Goal: Find specific page/section: Find specific page/section

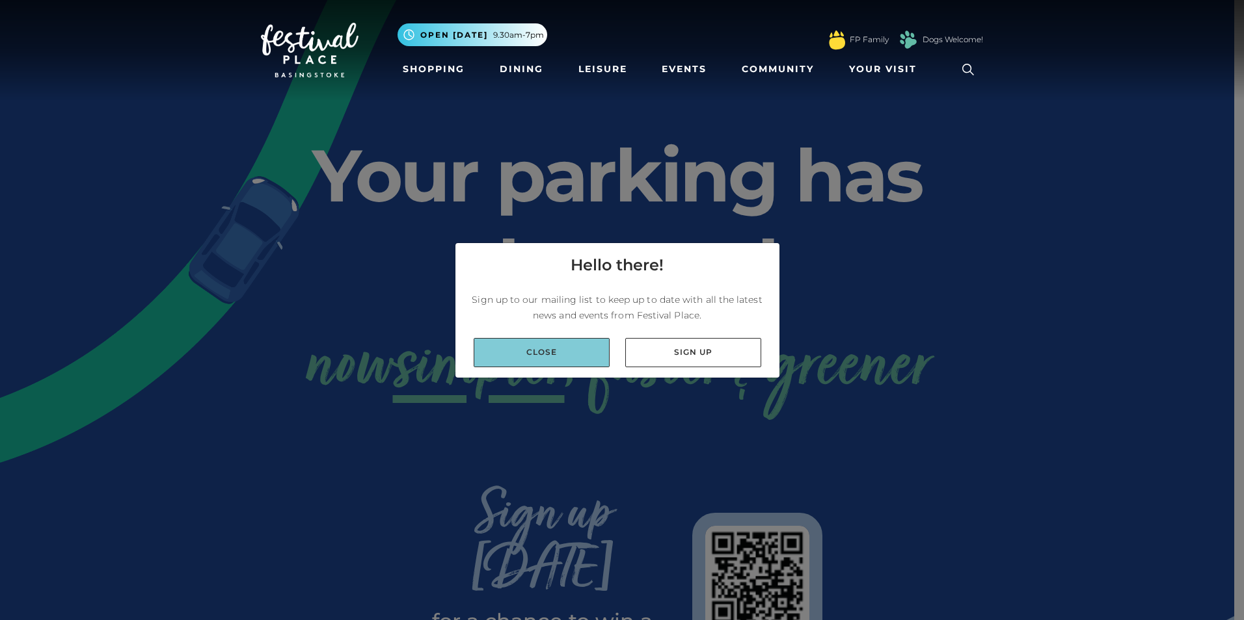
click at [573, 349] on link "Close" at bounding box center [541, 352] width 136 height 29
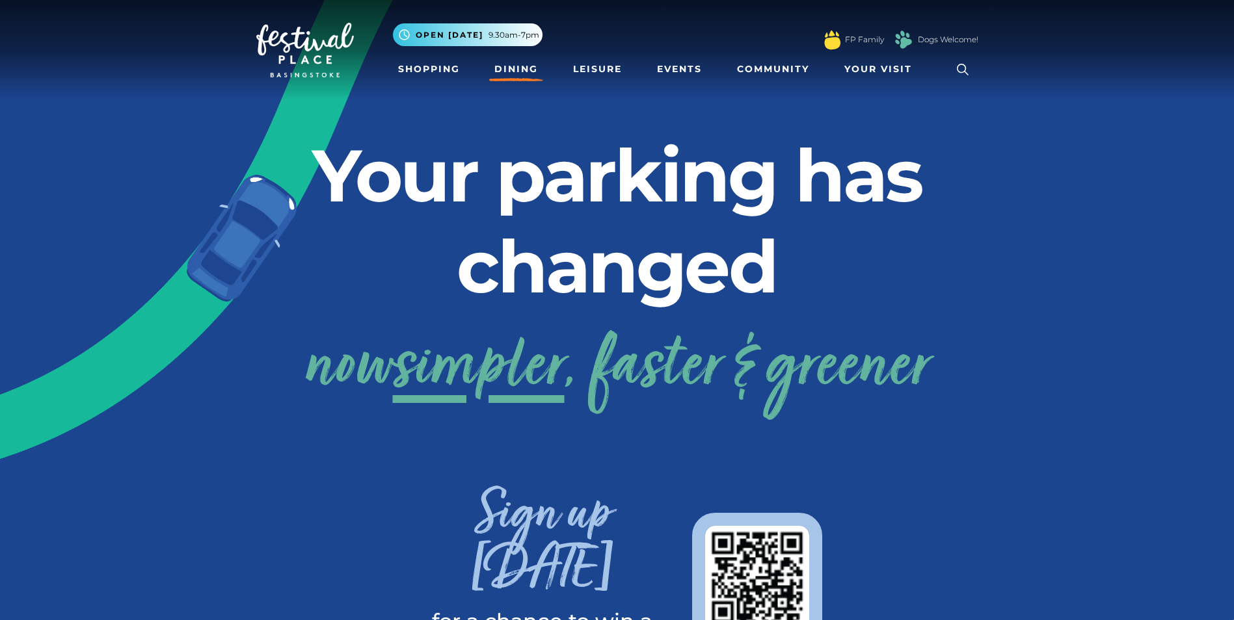
click at [512, 72] on link "Dining" at bounding box center [516, 69] width 54 height 24
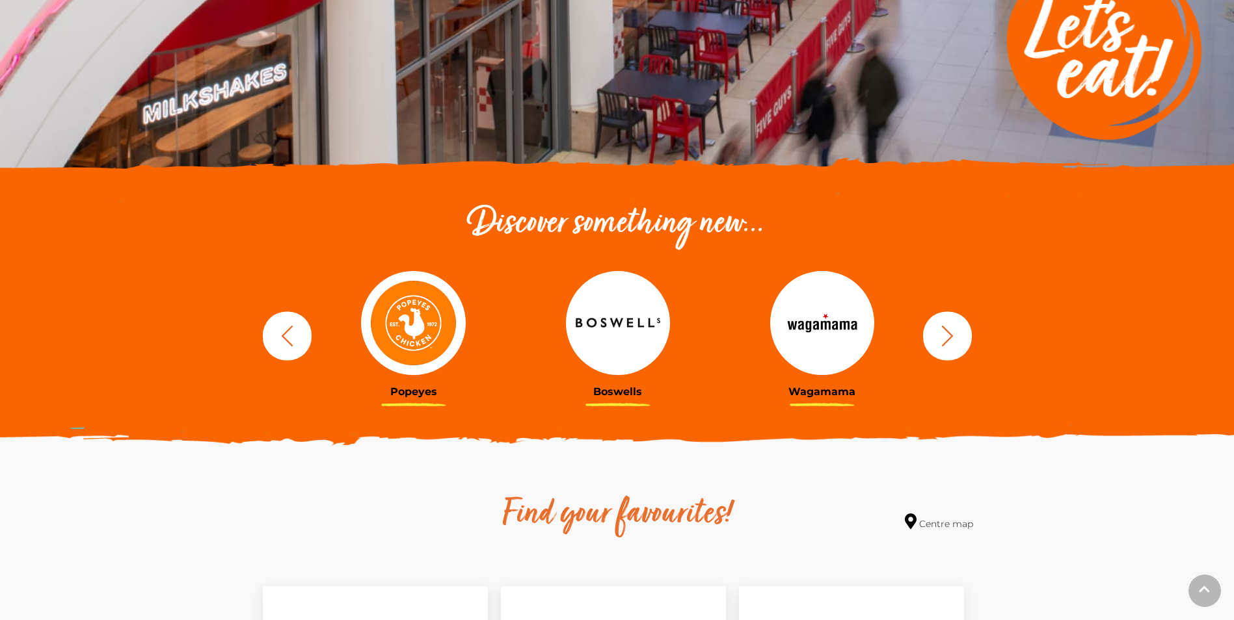
scroll to position [325, 0]
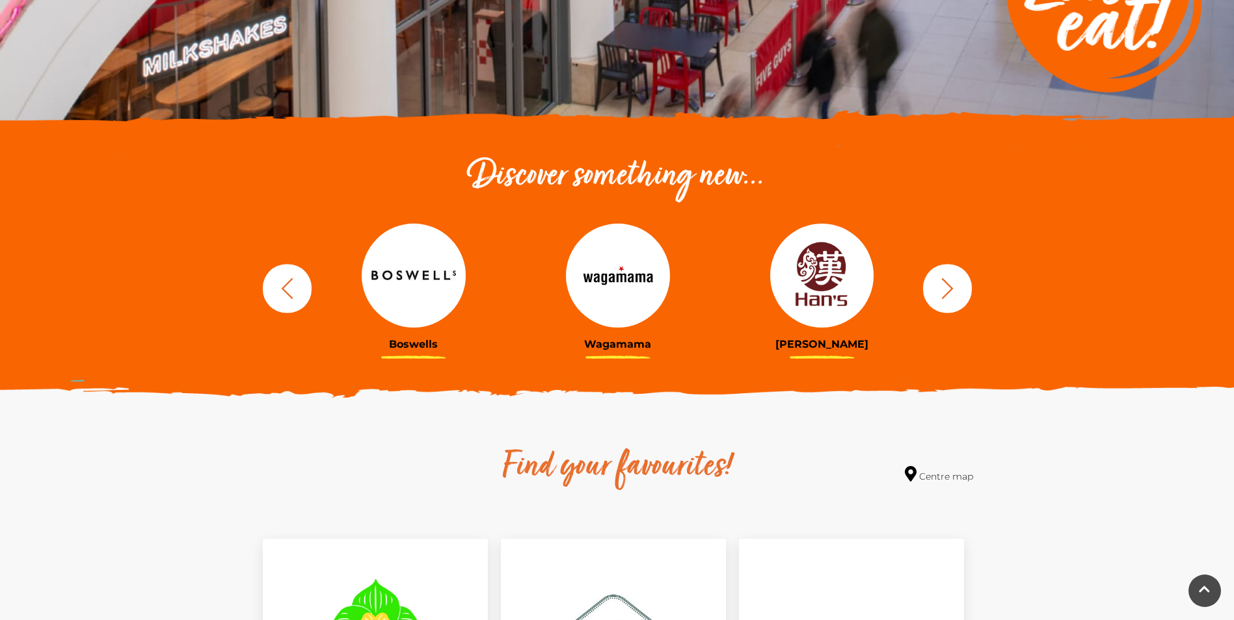
click at [822, 308] on img at bounding box center [822, 276] width 104 height 104
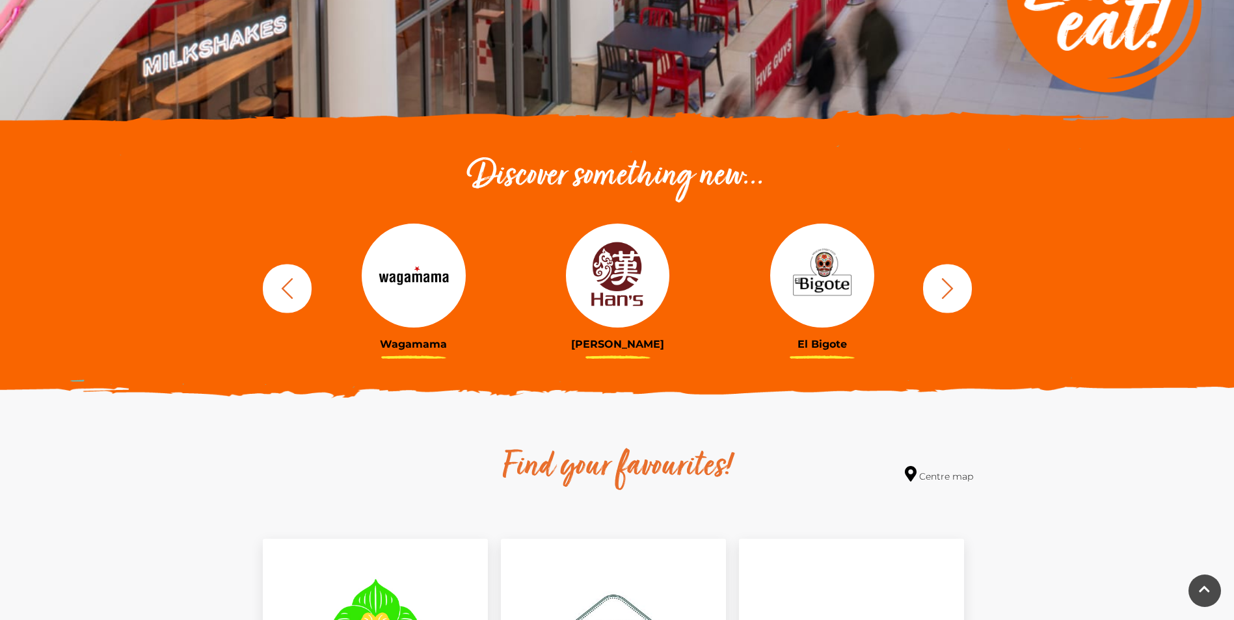
click at [944, 287] on icon "button" at bounding box center [947, 288] width 24 height 24
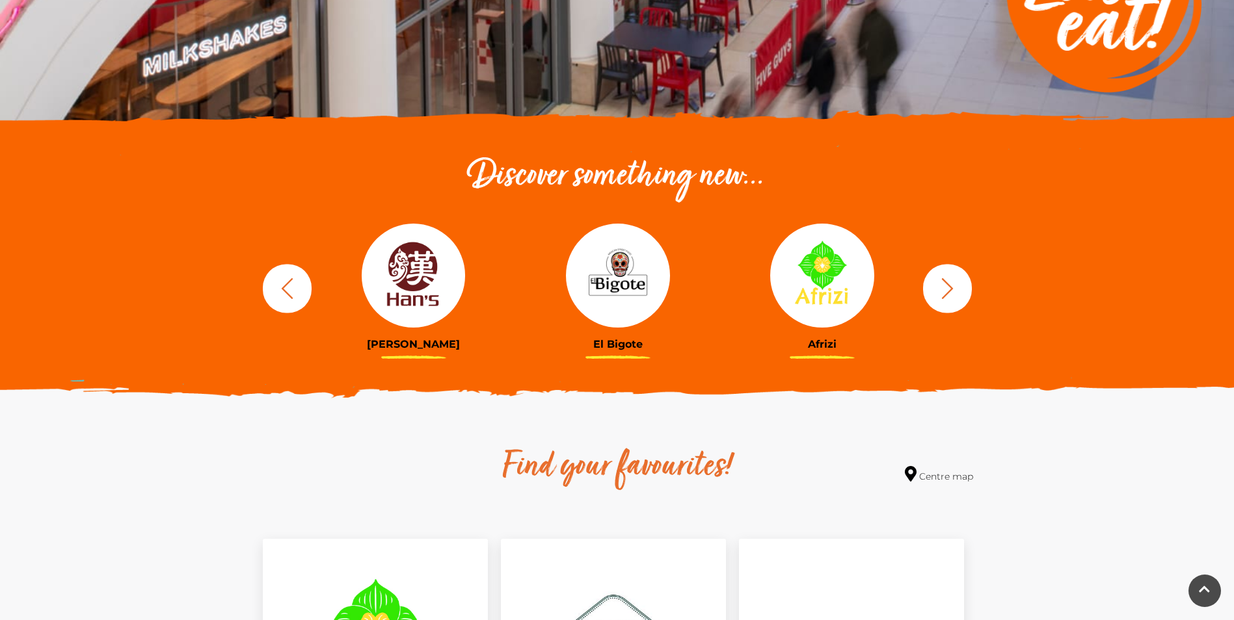
click at [944, 287] on icon "button" at bounding box center [947, 288] width 24 height 24
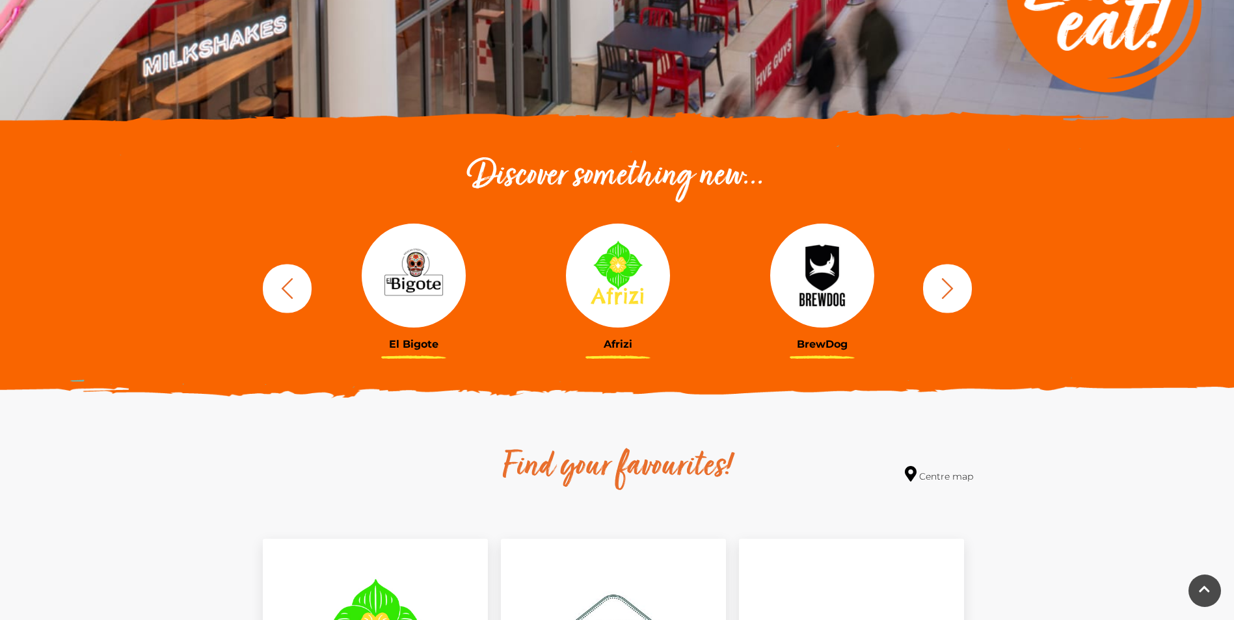
click at [944, 287] on icon "button" at bounding box center [947, 288] width 24 height 24
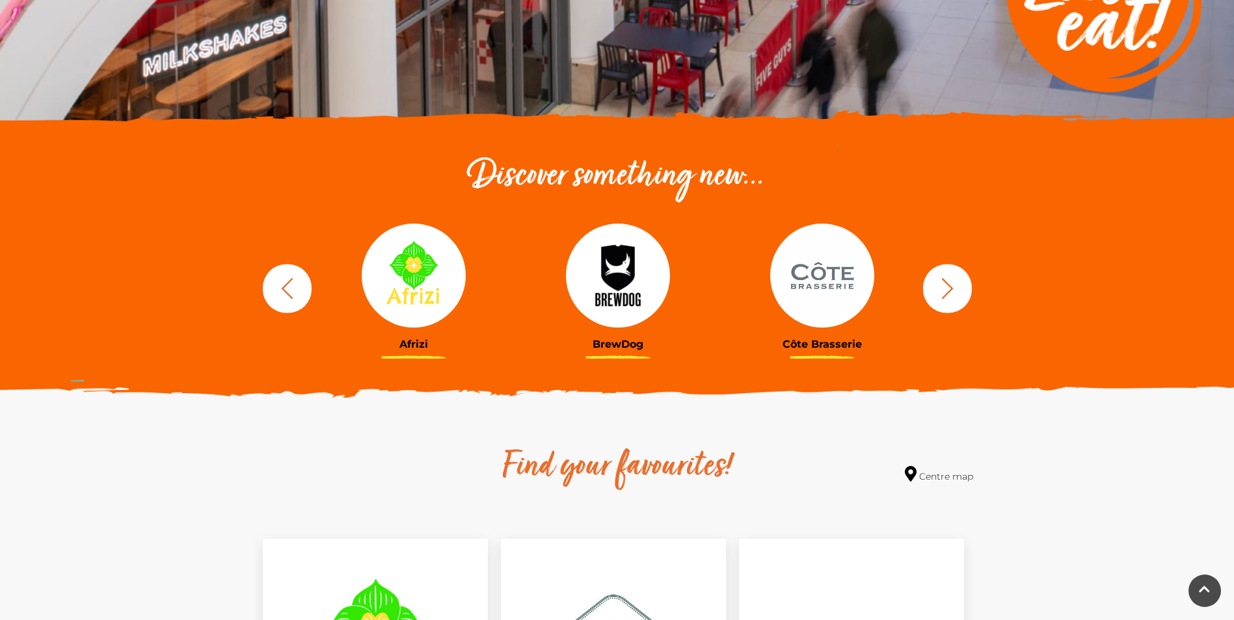
click at [944, 287] on icon "button" at bounding box center [947, 288] width 24 height 24
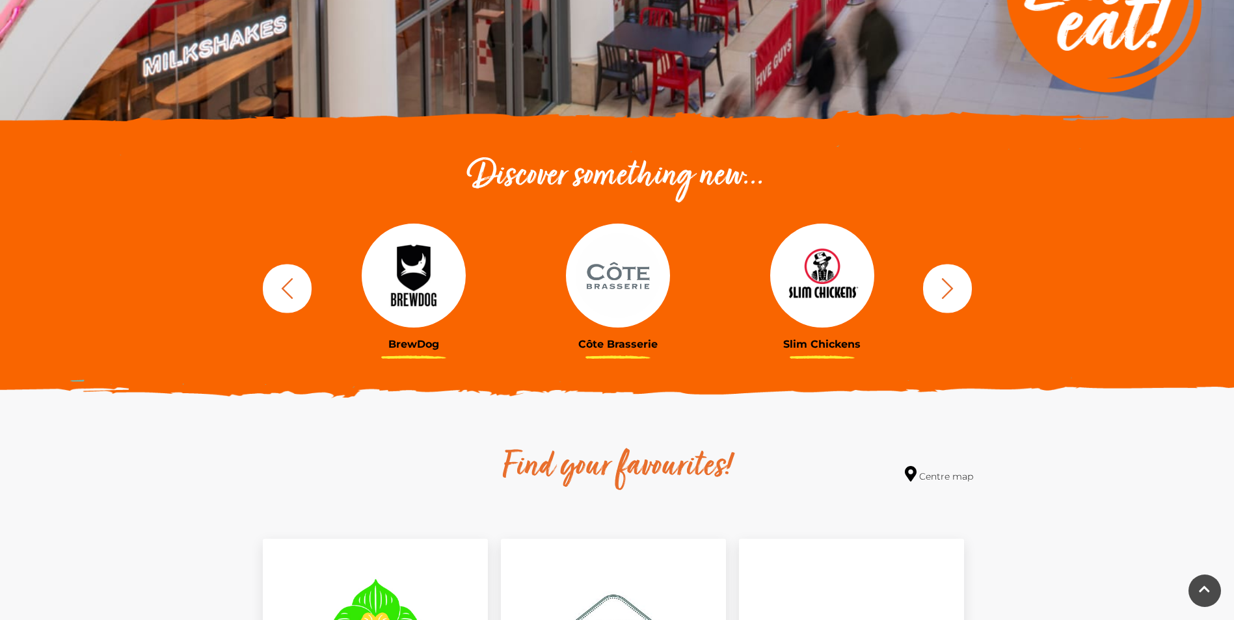
click at [944, 287] on icon "button" at bounding box center [947, 288] width 24 height 24
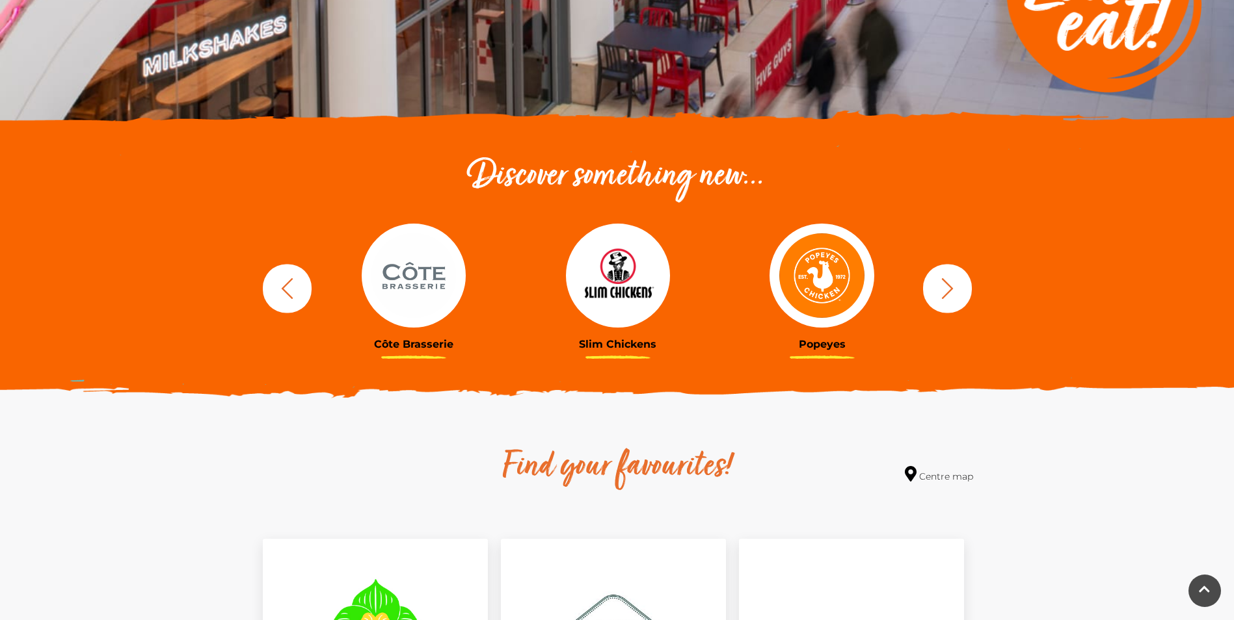
click at [944, 287] on icon "button" at bounding box center [947, 288] width 24 height 24
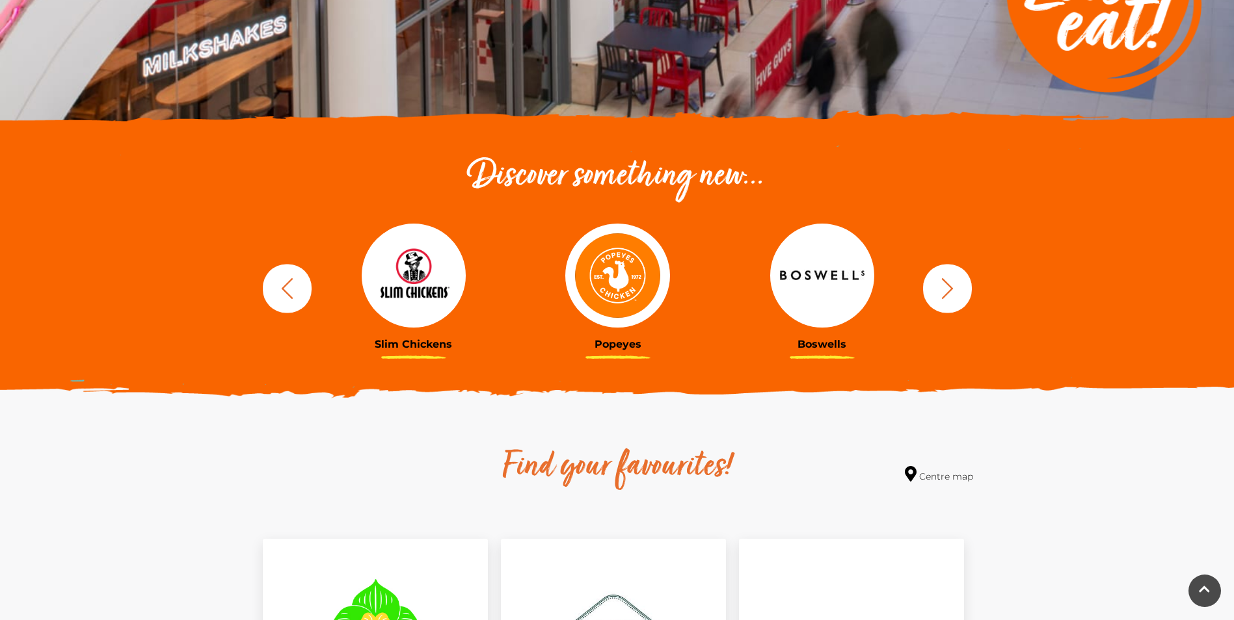
click at [944, 287] on icon "button" at bounding box center [947, 288] width 24 height 24
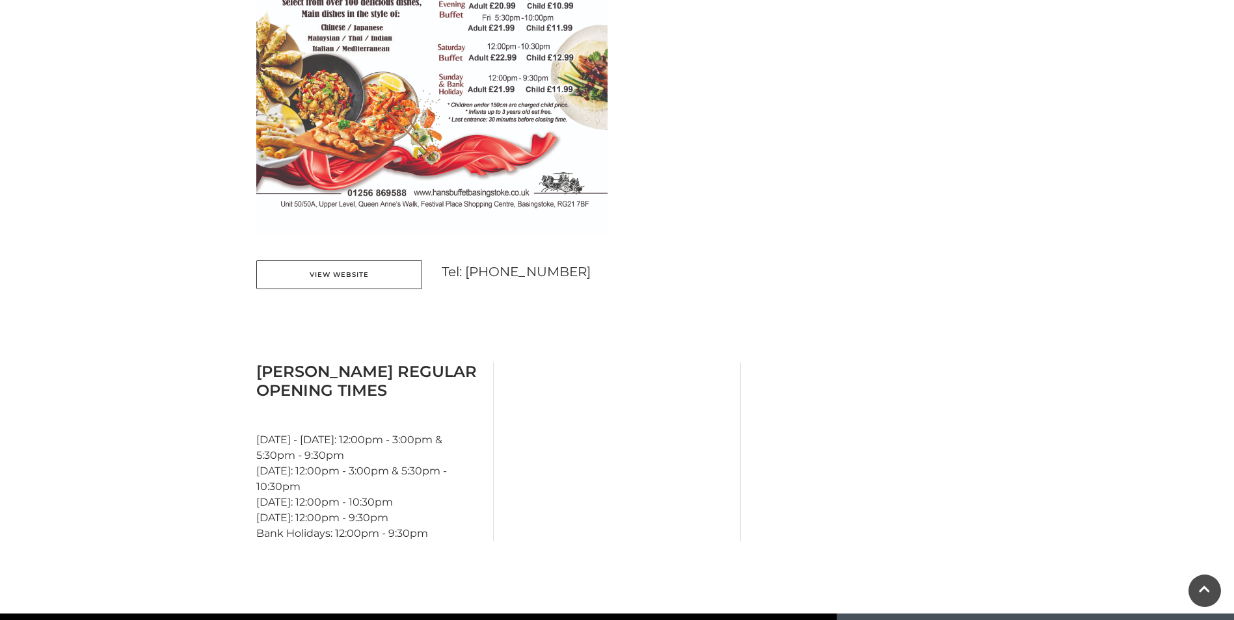
scroll to position [911, 0]
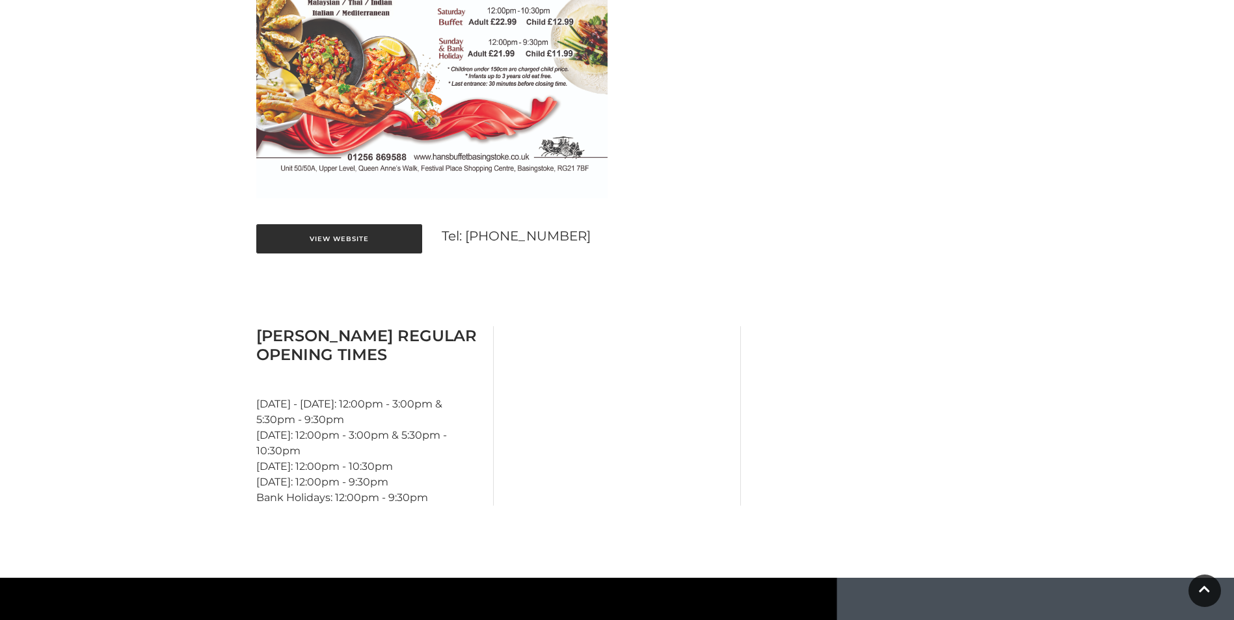
click at [360, 243] on link "View Website" at bounding box center [339, 238] width 166 height 29
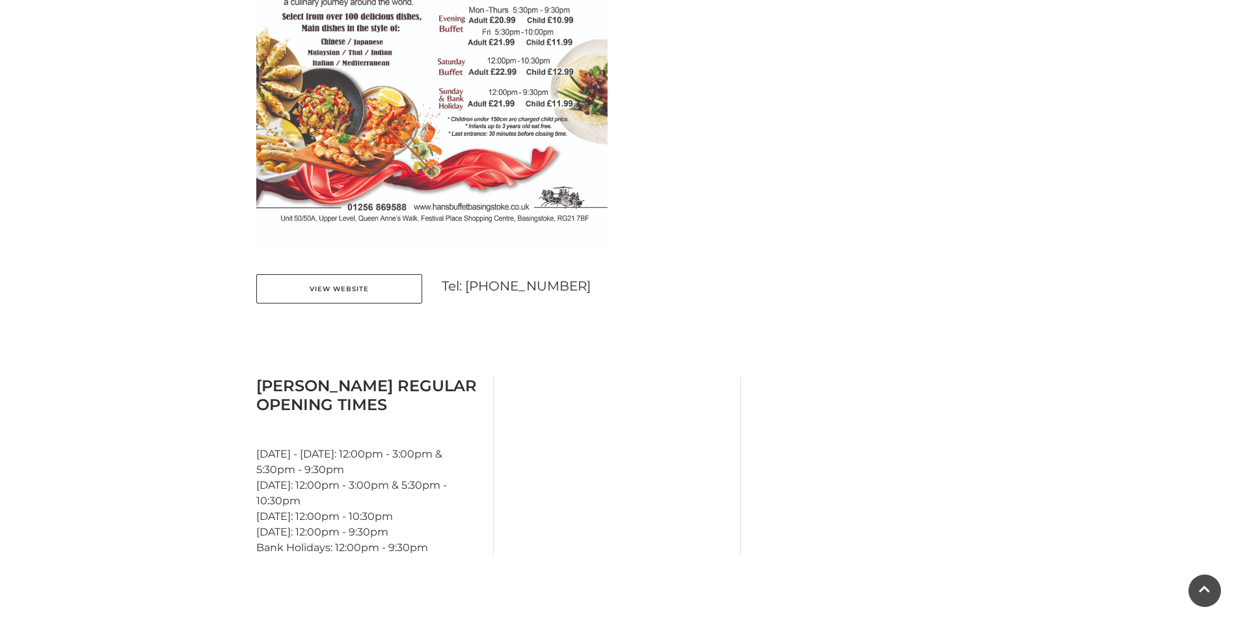
scroll to position [846, 0]
